Goal: Navigation & Orientation: Understand site structure

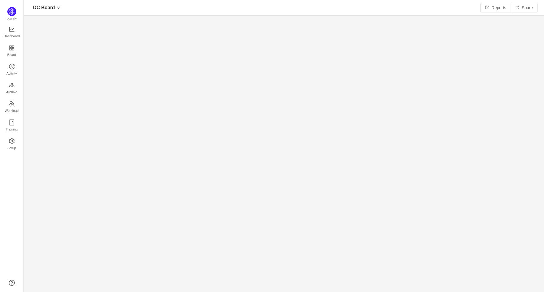
scroll to position [284, 509]
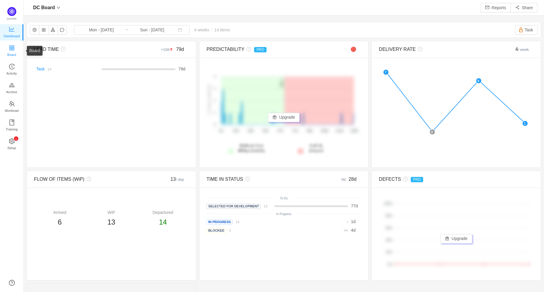
click at [12, 47] on icon "icon: appstore" at bounding box center [11, 47] width 5 height 5
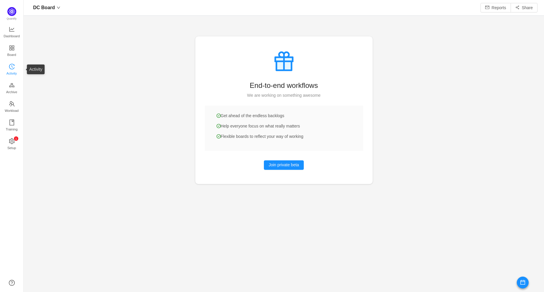
click at [12, 72] on span "Activity" at bounding box center [12, 73] width 10 height 12
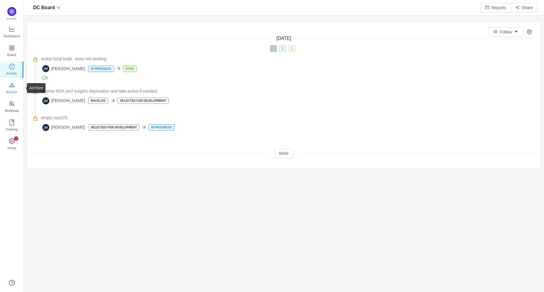
click at [9, 82] on link "Archive" at bounding box center [12, 88] width 6 height 12
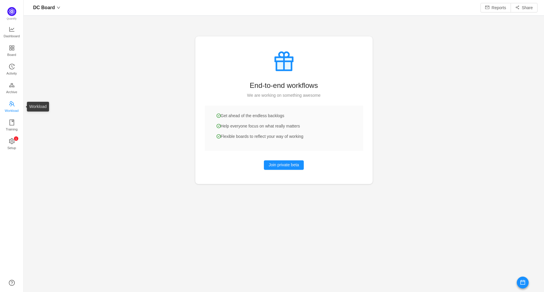
click at [13, 108] on span "Workload" at bounding box center [12, 111] width 14 height 12
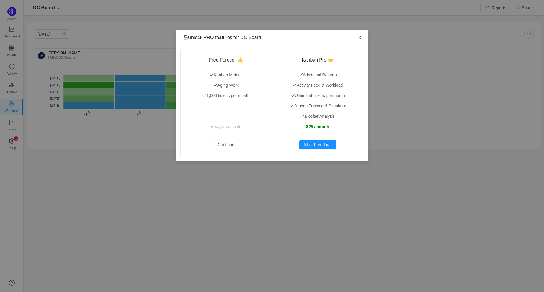
click at [359, 36] on icon "icon: close" at bounding box center [359, 38] width 3 height 4
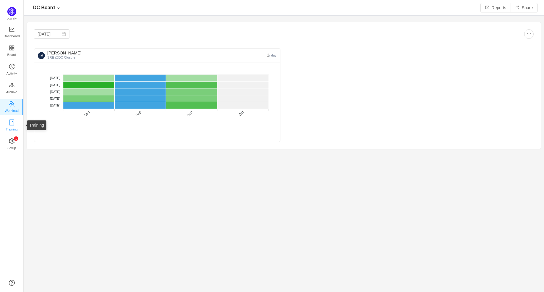
click at [11, 126] on span "Training" at bounding box center [12, 129] width 12 height 12
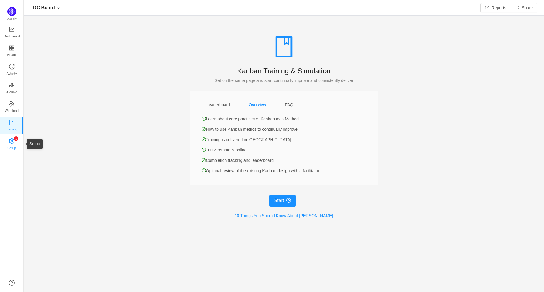
click at [11, 143] on span "Setup" at bounding box center [11, 148] width 9 height 12
